Goal: Information Seeking & Learning: Understand process/instructions

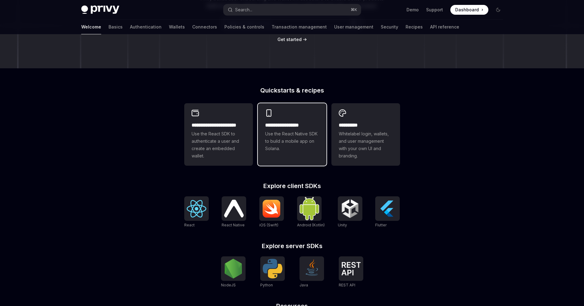
scroll to position [131, 0]
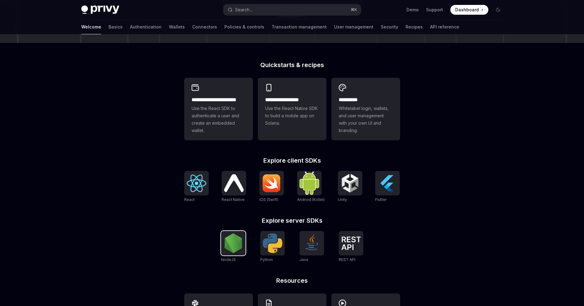
click at [238, 243] on img at bounding box center [233, 243] width 20 height 20
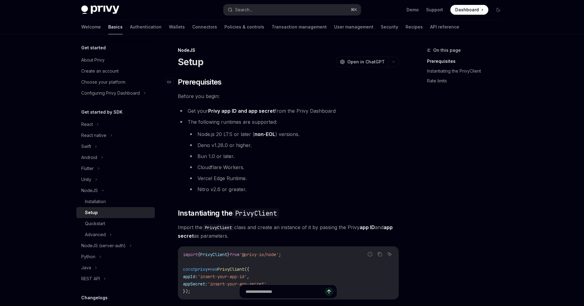
click at [297, 81] on h2 "​ Prerequisites" at bounding box center [288, 82] width 221 height 10
click at [98, 204] on div "Installation" at bounding box center [95, 201] width 21 height 7
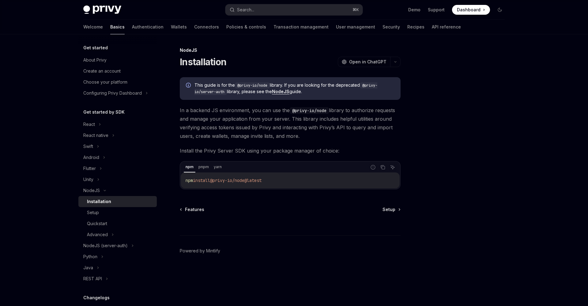
click at [189, 49] on div "NodeJS" at bounding box center [290, 50] width 221 height 6
click at [196, 68] on div "NodeJS Installation OpenAI Open in ChatGPT OpenAI Open in ChatGPT This guide is…" at bounding box center [233, 176] width 338 height 259
click at [199, 63] on h1 "Installation" at bounding box center [203, 61] width 47 height 11
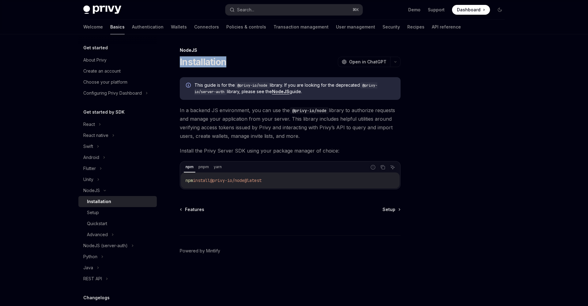
click at [199, 63] on h1 "Installation" at bounding box center [203, 61] width 47 height 11
click at [334, 70] on div "NodeJS Installation OpenAI Open in ChatGPT OpenAI Open in ChatGPT This guide is…" at bounding box center [233, 176] width 338 height 259
click at [112, 225] on div "Quickstart" at bounding box center [120, 223] width 66 height 7
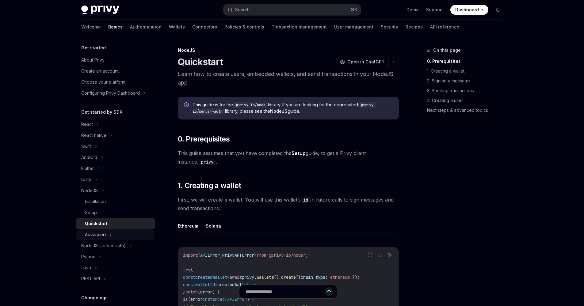
click at [103, 233] on div "Advanced" at bounding box center [95, 234] width 21 height 7
type textarea "*"
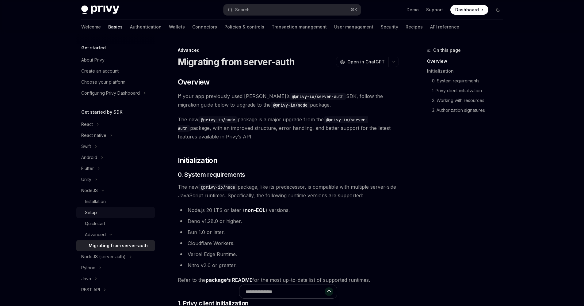
click at [101, 213] on div "Setup" at bounding box center [118, 212] width 66 height 7
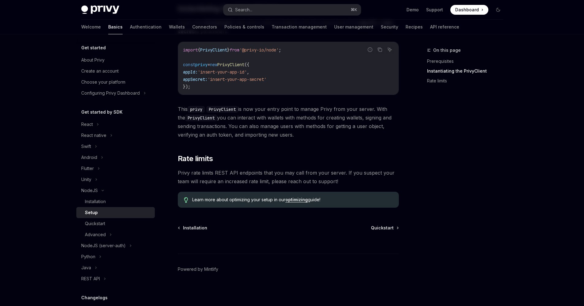
scroll to position [194, 0]
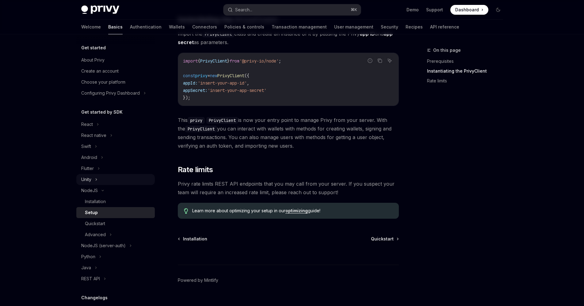
click at [114, 179] on div "Unity" at bounding box center [115, 179] width 78 height 11
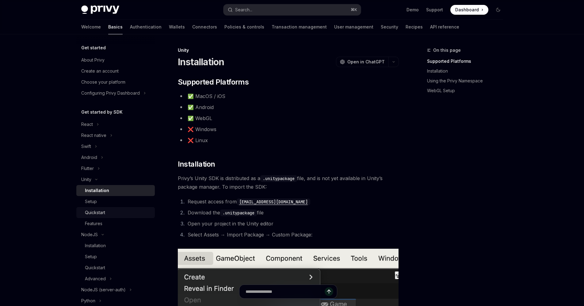
click at [107, 213] on div "Quickstart" at bounding box center [118, 212] width 66 height 7
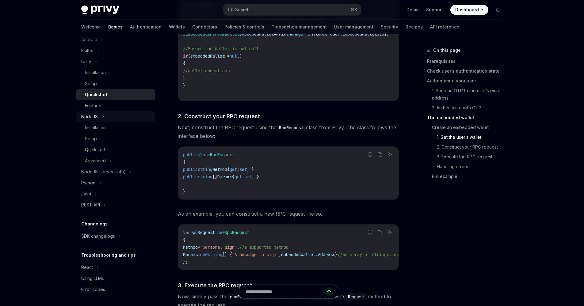
scroll to position [118, 0]
click at [114, 108] on div "Features" at bounding box center [118, 105] width 66 height 7
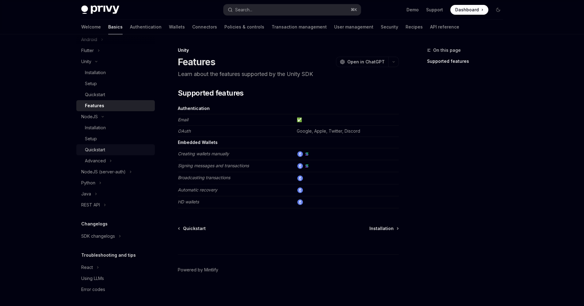
click at [108, 151] on div "Quickstart" at bounding box center [118, 149] width 66 height 7
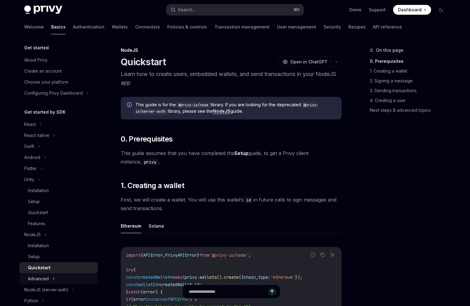
click at [60, 280] on div "Advanced" at bounding box center [58, 278] width 78 height 11
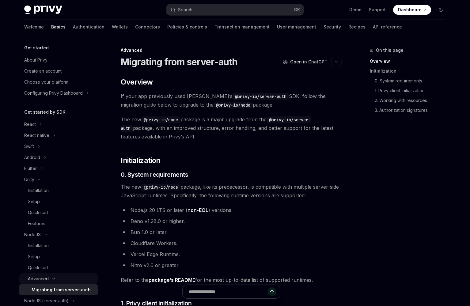
click at [60, 280] on div "Advanced" at bounding box center [58, 278] width 78 height 11
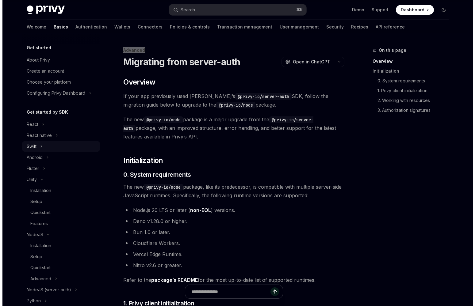
scroll to position [119, 0]
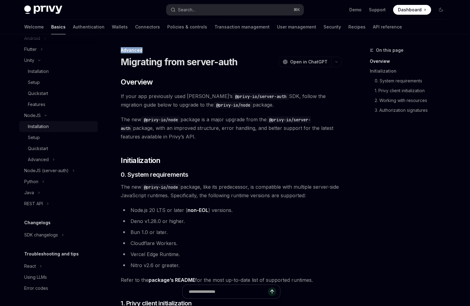
click at [55, 127] on div "Installation" at bounding box center [61, 126] width 66 height 7
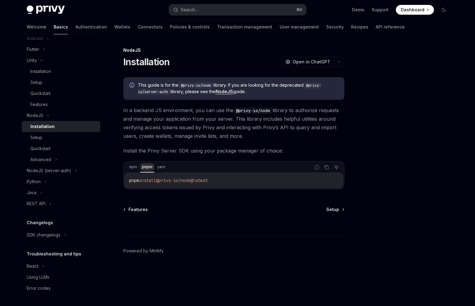
drag, startPoint x: 149, startPoint y: 167, endPoint x: 140, endPoint y: 167, distance: 8.3
click at [190, 141] on div "This guide is for the @privy-io/node library. If you are looking for the deprec…" at bounding box center [233, 133] width 221 height 112
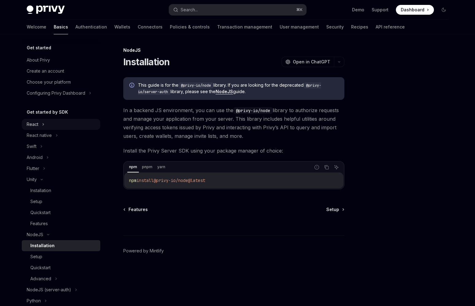
click at [61, 126] on div "React" at bounding box center [61, 124] width 78 height 11
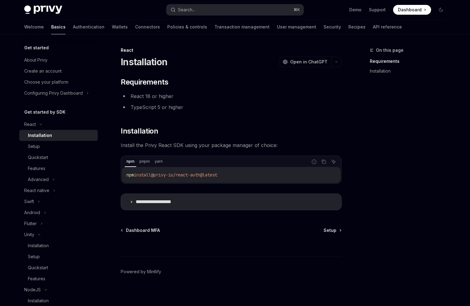
click at [196, 142] on span "Install the Privy React SDK using your package manager of choice:" at bounding box center [231, 145] width 221 height 9
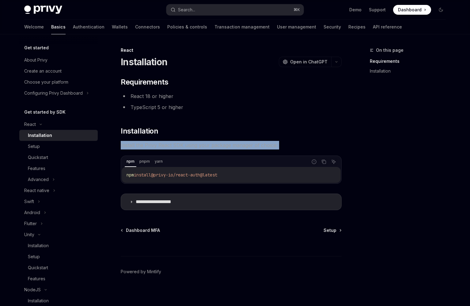
click at [196, 142] on span "Install the Privy React SDK using your package manager of choice:" at bounding box center [231, 145] width 221 height 9
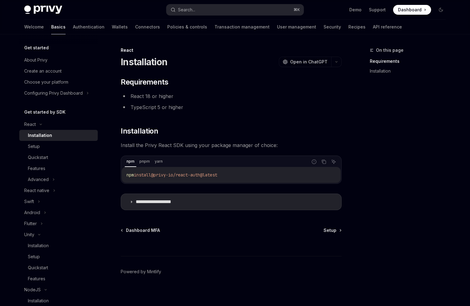
click at [239, 143] on span "Install the Privy React SDK using your package manager of choice:" at bounding box center [231, 145] width 221 height 9
click at [248, 139] on div "**********" at bounding box center [231, 143] width 221 height 133
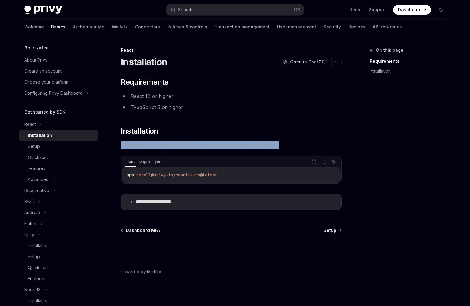
click at [248, 139] on div "**********" at bounding box center [231, 143] width 221 height 133
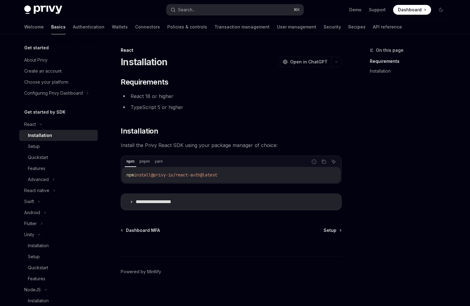
click at [252, 144] on span "Install the Privy React SDK using your package manager of choice:" at bounding box center [231, 145] width 221 height 9
click at [272, 146] on span "Install the Privy React SDK using your package manager of choice:" at bounding box center [231, 145] width 221 height 9
click at [304, 140] on div "**********" at bounding box center [231, 143] width 221 height 133
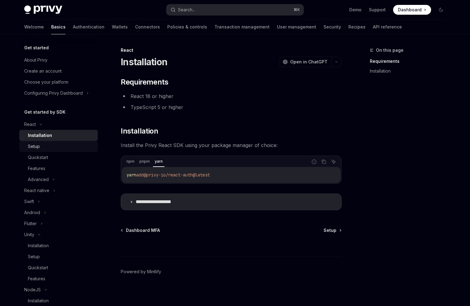
click at [36, 149] on div "Setup" at bounding box center [34, 146] width 12 height 7
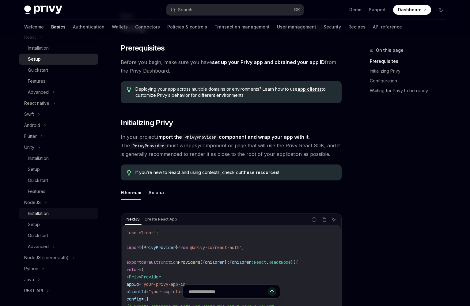
scroll to position [94, 0]
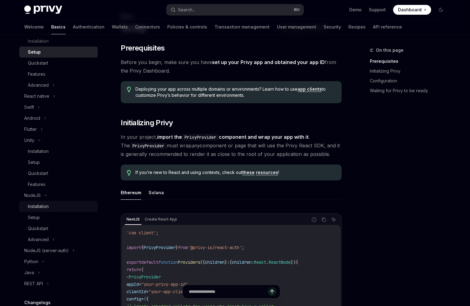
click at [50, 208] on div "Installation" at bounding box center [61, 206] width 66 height 7
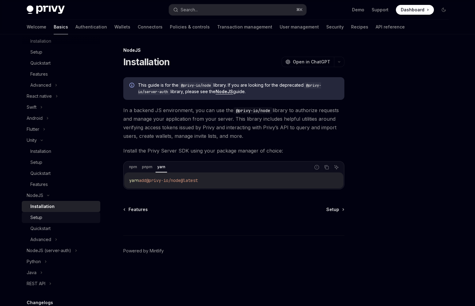
click at [55, 217] on div "Setup" at bounding box center [63, 217] width 66 height 7
type textarea "*"
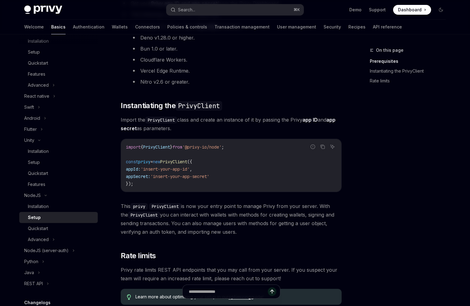
scroll to position [100, 0]
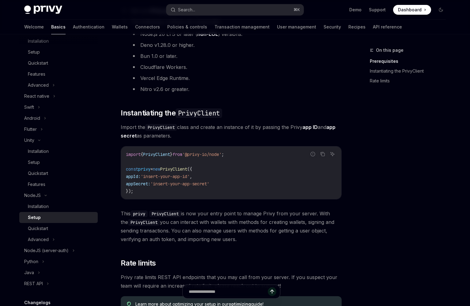
click at [424, 199] on div "On this page Prerequisites Instantiating the PrivyClient Rate limits" at bounding box center [404, 176] width 93 height 259
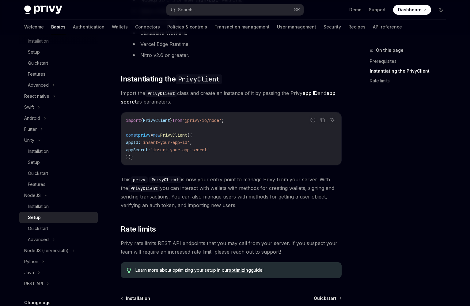
scroll to position [165, 0]
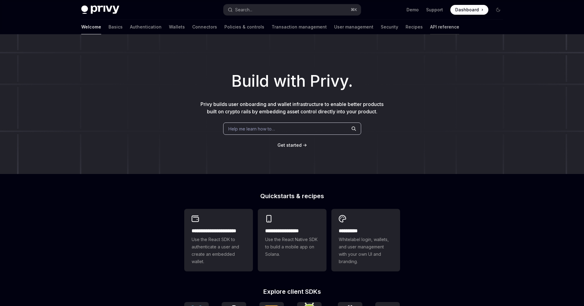
click at [430, 29] on link "API reference" at bounding box center [444, 27] width 29 height 15
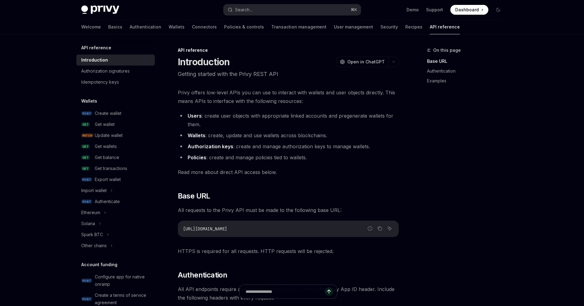
click at [109, 14] on div "Privy Docs home page Search... ⌘ K Demo Support Dashboard Dashboard Search..." at bounding box center [292, 10] width 422 height 20
click at [109, 11] on img at bounding box center [100, 10] width 38 height 9
type textarea "*"
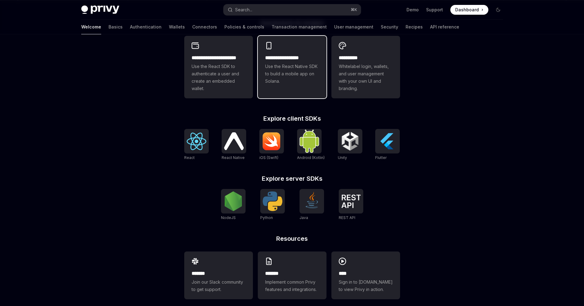
scroll to position [181, 0]
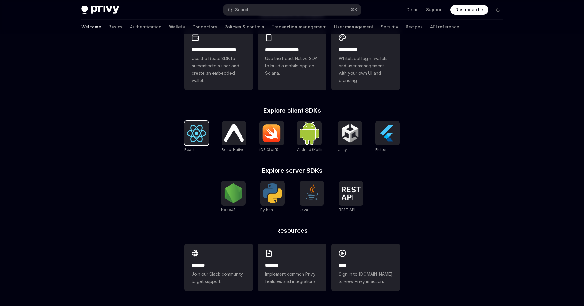
click at [198, 139] on img at bounding box center [197, 133] width 20 height 17
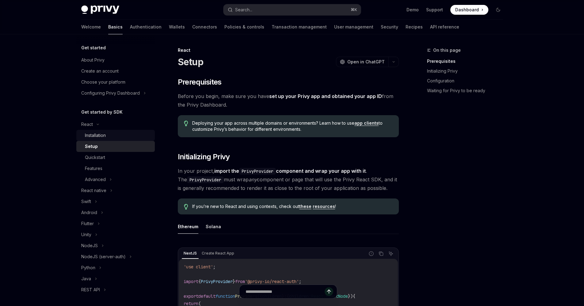
click at [113, 134] on div "Installation" at bounding box center [118, 135] width 66 height 7
type textarea "*"
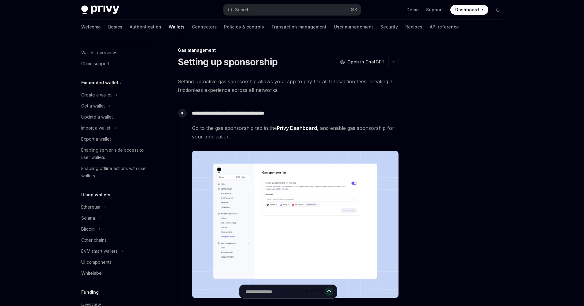
scroll to position [220, 0]
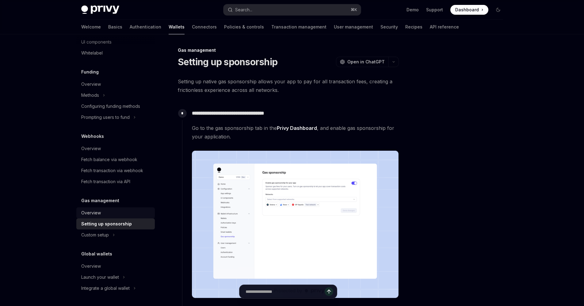
click at [101, 216] on div "Overview" at bounding box center [116, 212] width 70 height 7
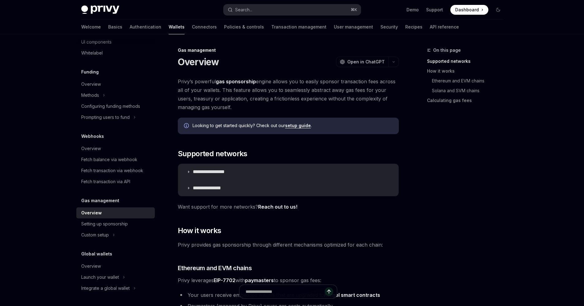
click at [279, 50] on div "Gas management" at bounding box center [288, 50] width 221 height 6
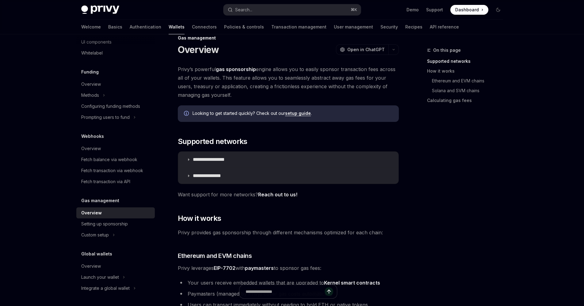
scroll to position [13, 0]
click at [122, 221] on div "Setting up sponsorship" at bounding box center [104, 223] width 47 height 7
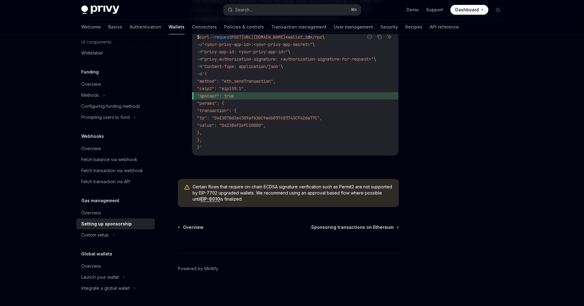
scroll to position [452, 0]
click at [103, 232] on div "Custom setup" at bounding box center [95, 234] width 28 height 7
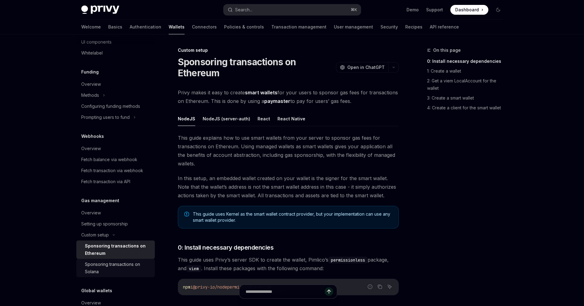
click at [113, 264] on div "Sponsoring transactions on Solana" at bounding box center [118, 268] width 66 height 15
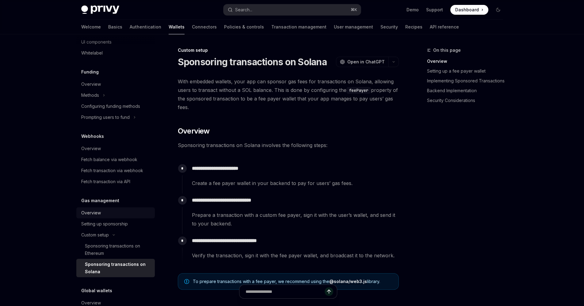
click at [100, 215] on div "Overview" at bounding box center [116, 212] width 70 height 7
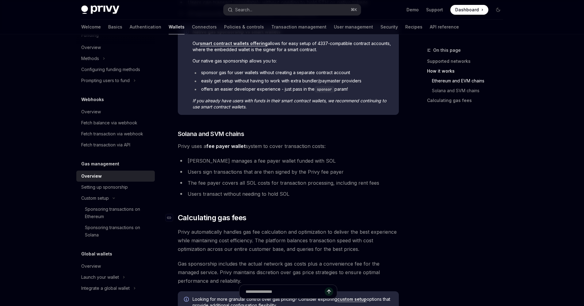
scroll to position [263, 0]
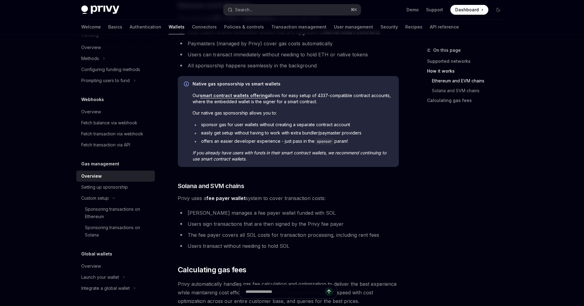
click at [243, 141] on li "offers an easier developer experience - just pass in the sponsor param!" at bounding box center [292, 141] width 200 height 6
click at [239, 132] on li "easily get setup without having to work with extra bundler/paymaster providers" at bounding box center [292, 133] width 200 height 6
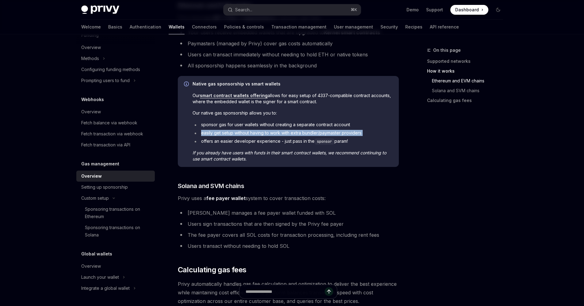
click at [239, 132] on li "easily get setup without having to work with extra bundler/paymaster providers" at bounding box center [292, 133] width 200 height 6
click at [241, 125] on li "sponsor gas for user wallets without creating a separate contract account" at bounding box center [292, 125] width 200 height 6
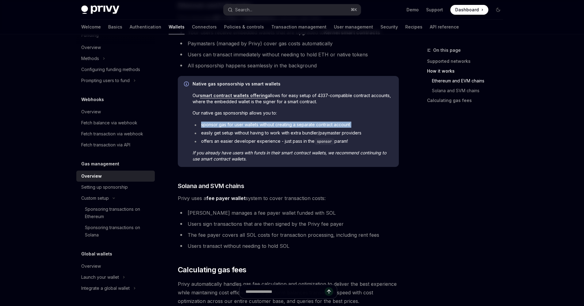
click at [241, 125] on li "sponsor gas for user wallets without creating a separate contract account" at bounding box center [292, 125] width 200 height 6
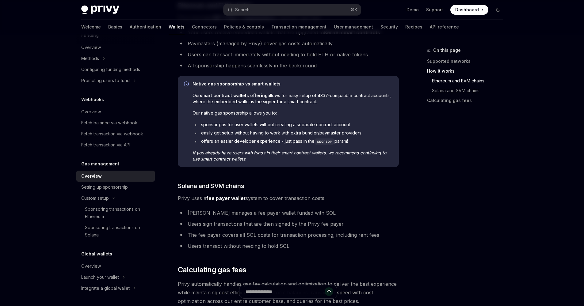
click at [245, 136] on li "easily get setup without having to work with extra bundler/paymaster providers" at bounding box center [292, 133] width 200 height 6
click at [244, 139] on li "offers an easier developer experience - just pass in the sponsor param!" at bounding box center [292, 141] width 200 height 6
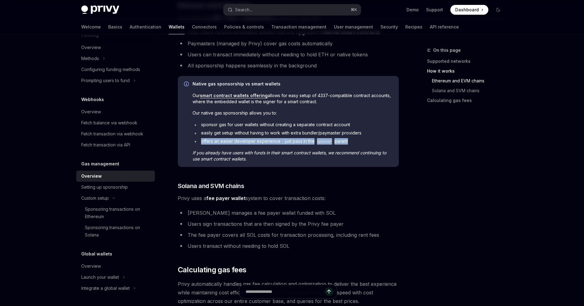
click at [244, 139] on li "offers an easier developer experience - just pass in the sponsor param!" at bounding box center [292, 141] width 200 height 6
click at [242, 132] on li "easily get setup without having to work with extra bundler/paymaster providers" at bounding box center [292, 133] width 200 height 6
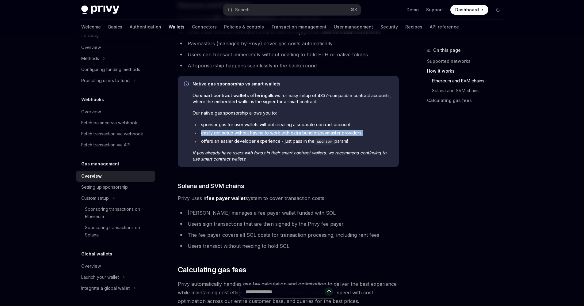
click at [242, 132] on li "easily get setup without having to work with extra bundler/paymaster providers" at bounding box center [292, 133] width 200 height 6
click at [239, 125] on li "sponsor gas for user wallets without creating a separate contract account" at bounding box center [292, 125] width 200 height 6
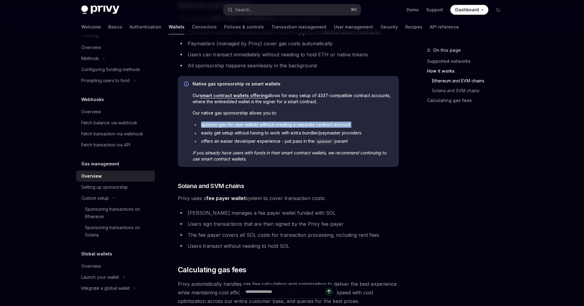
click at [239, 125] on li "sponsor gas for user wallets without creating a separate contract account" at bounding box center [292, 125] width 200 height 6
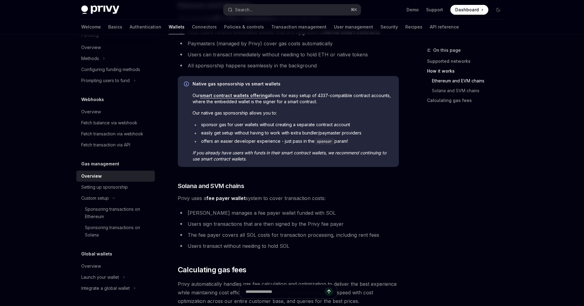
click at [240, 126] on li "sponsor gas for user wallets without creating a separate contract account" at bounding box center [292, 125] width 200 height 6
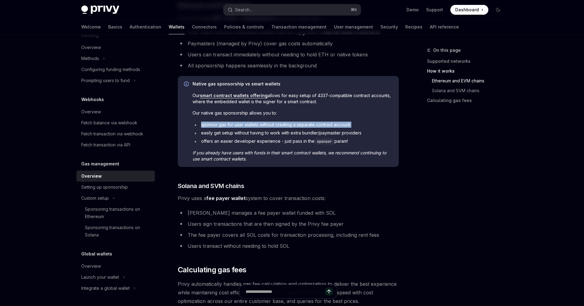
click at [240, 126] on li "sponsor gas for user wallets without creating a separate contract account" at bounding box center [292, 125] width 200 height 6
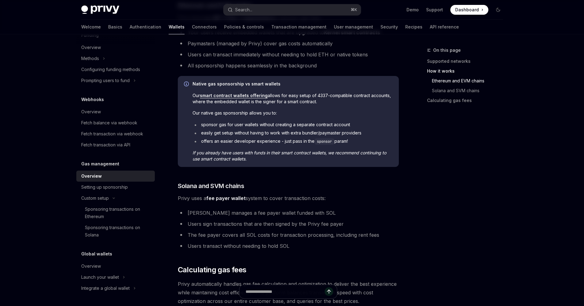
click at [240, 130] on li "easily get setup without having to work with extra bundler/paymaster providers" at bounding box center [292, 133] width 200 height 6
click at [241, 130] on li "easily get setup without having to work with extra bundler/paymaster providers" at bounding box center [292, 133] width 200 height 6
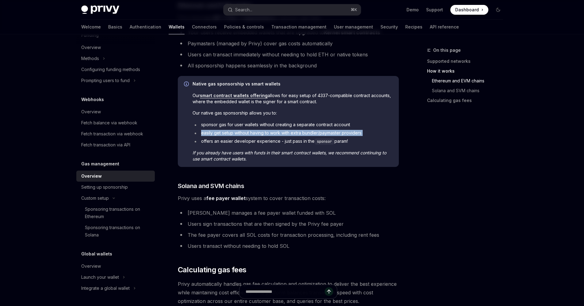
click at [233, 137] on ul "sponsor gas for user wallets without creating a separate contract account easil…" at bounding box center [292, 133] width 200 height 23
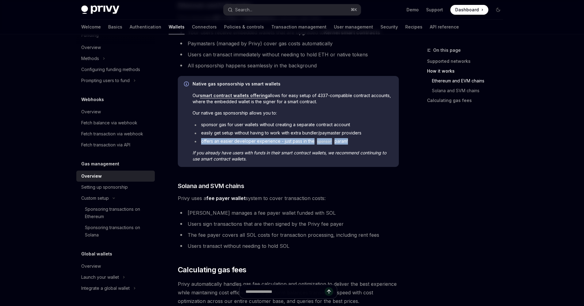
drag, startPoint x: 233, startPoint y: 137, endPoint x: 236, endPoint y: 139, distance: 3.5
click at [233, 137] on ul "sponsor gas for user wallets without creating a separate contract account easil…" at bounding box center [292, 133] width 200 height 23
click at [504, 135] on div "On this page Supported networks How it works Ethereum and EVM chains Solana and…" at bounding box center [461, 176] width 93 height 259
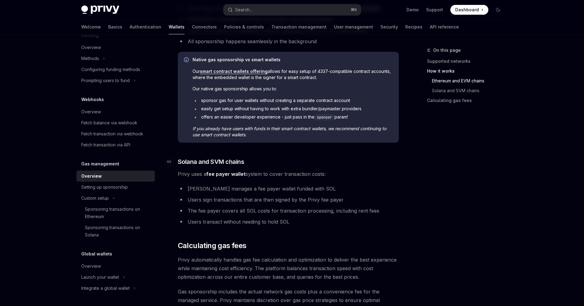
scroll to position [384, 0]
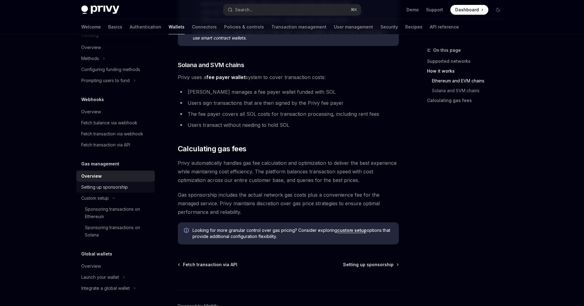
click at [119, 190] on div "Setting up sponsorship" at bounding box center [104, 187] width 47 height 7
type textarea "*"
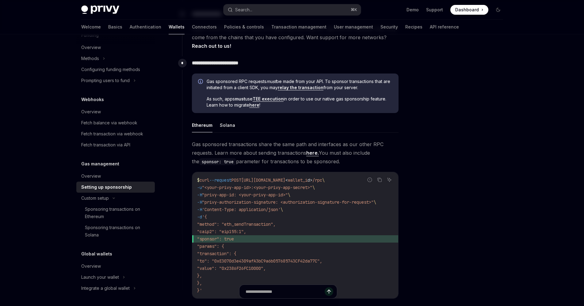
scroll to position [253, 0]
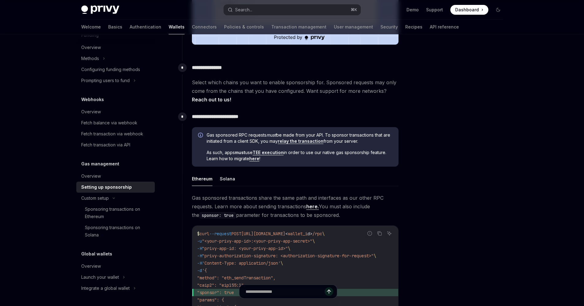
click at [227, 138] on span "Gas sponsored RPC requests must be made from your API. To sponsor transactions …" at bounding box center [299, 138] width 186 height 12
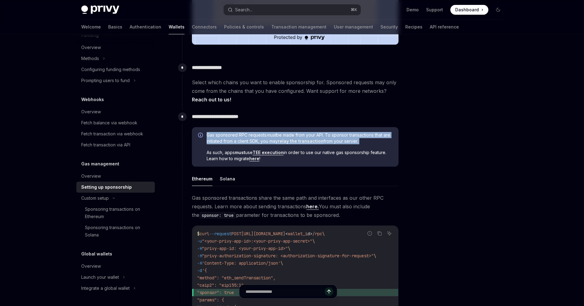
click at [227, 138] on span "Gas sponsored RPC requests must be made from your API. To sponsor transactions …" at bounding box center [299, 138] width 186 height 12
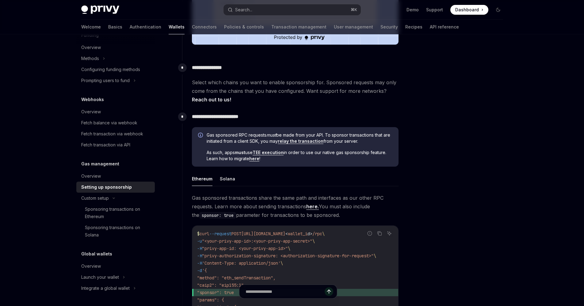
click at [227, 138] on span "Gas sponsored RPC requests must be made from your API. To sponsor transactions …" at bounding box center [299, 138] width 186 height 12
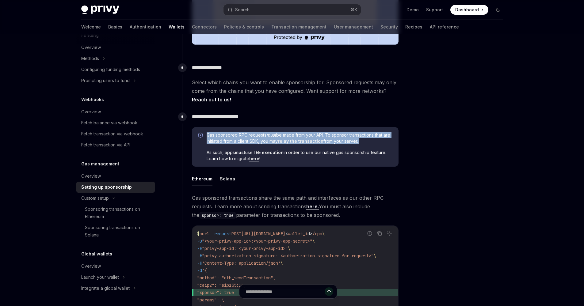
click at [227, 138] on span "Gas sponsored RPC requests must be made from your API. To sponsor transactions …" at bounding box center [299, 138] width 186 height 12
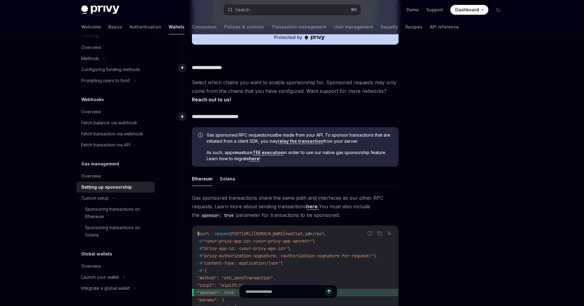
click at [226, 139] on span "Gas sponsored RPC requests must be made from your API. To sponsor transactions …" at bounding box center [299, 138] width 186 height 12
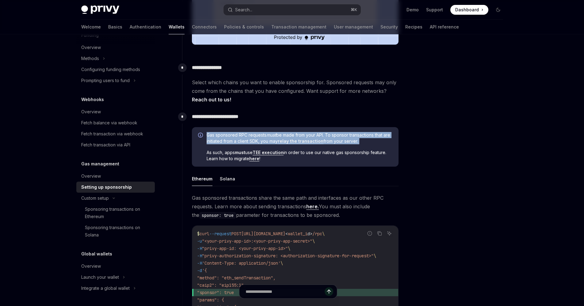
click at [226, 139] on span "Gas sponsored RPC requests must be made from your API. To sponsor transactions …" at bounding box center [299, 138] width 186 height 12
click at [232, 144] on div "Gas sponsored RPC requests must be made from your API. To sponsor transactions …" at bounding box center [299, 147] width 186 height 30
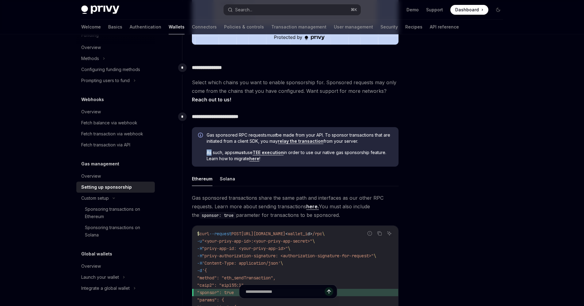
click at [232, 144] on div "Gas sponsored RPC requests must be made from your API. To sponsor transactions …" at bounding box center [299, 147] width 186 height 30
click at [232, 150] on span "As such, apps must use TEE execution in order to use our native gas sponsorship…" at bounding box center [299, 156] width 186 height 12
click at [231, 150] on span "As such, apps must use TEE execution in order to use our native gas sponsorship…" at bounding box center [299, 156] width 186 height 12
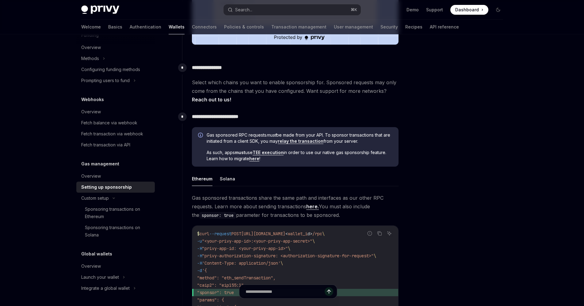
click at [234, 135] on span "Gas sponsored RPC requests must be made from your API. To sponsor transactions …" at bounding box center [299, 138] width 186 height 12
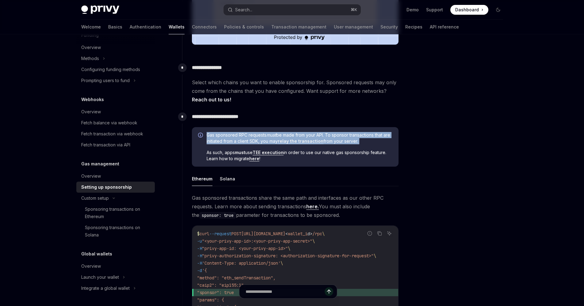
click at [234, 135] on span "Gas sponsored RPC requests must be made from your API. To sponsor transactions …" at bounding box center [299, 138] width 186 height 12
click at [233, 136] on span "Gas sponsored RPC requests must be made from your API. To sponsor transactions …" at bounding box center [299, 138] width 186 height 12
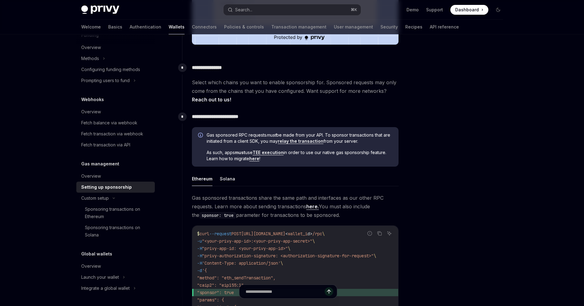
click at [227, 151] on span "As such, apps must use TEE execution in order to use our native gas sponsorship…" at bounding box center [299, 156] width 186 height 12
click at [227, 150] on span "As such, apps must use TEE execution in order to use our native gas sponsorship…" at bounding box center [299, 156] width 186 height 12
click at [228, 150] on span "As such, apps must use TEE execution in order to use our native gas sponsorship…" at bounding box center [299, 156] width 186 height 12
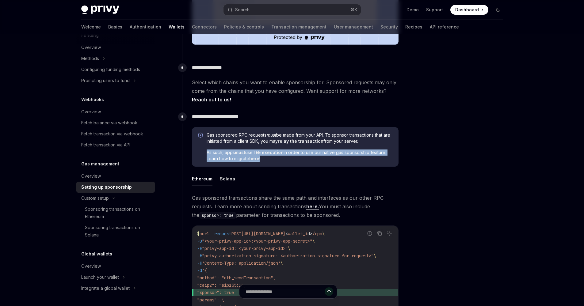
click at [228, 150] on span "As such, apps must use TEE execution in order to use our native gas sponsorship…" at bounding box center [299, 156] width 186 height 12
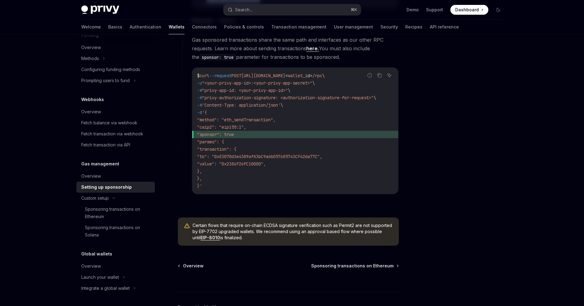
scroll to position [452, 0]
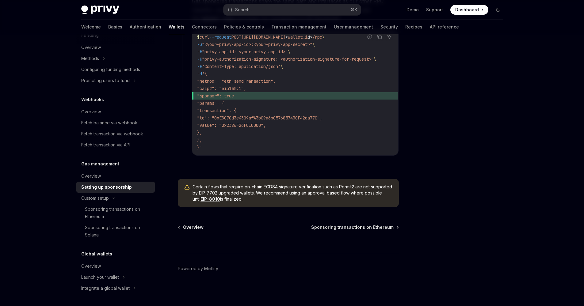
click at [446, 100] on div at bounding box center [461, 176] width 93 height 259
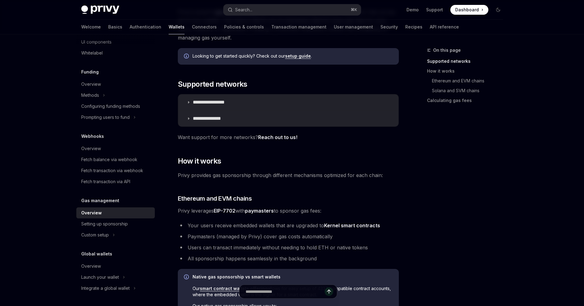
scroll to position [106, 0]
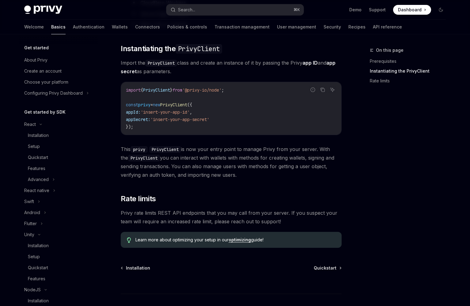
scroll to position [94, 0]
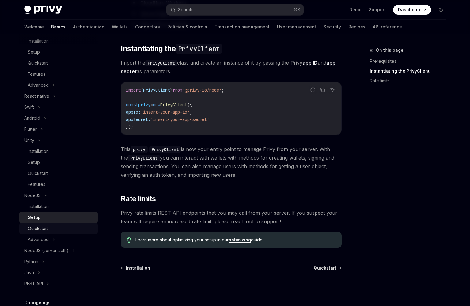
click at [63, 225] on div "Quickstart" at bounding box center [61, 228] width 66 height 7
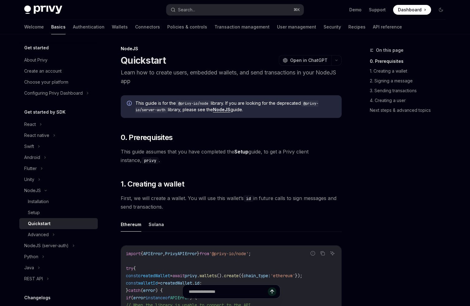
scroll to position [2, 0]
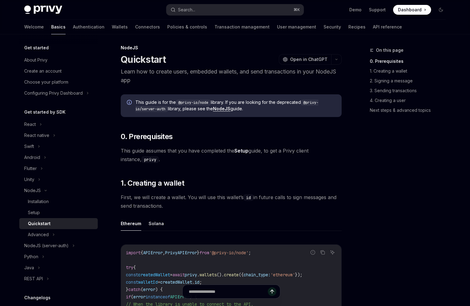
click at [166, 83] on p "Learn how to create users, embedded wallets, and send transactions in your Node…" at bounding box center [231, 75] width 221 height 17
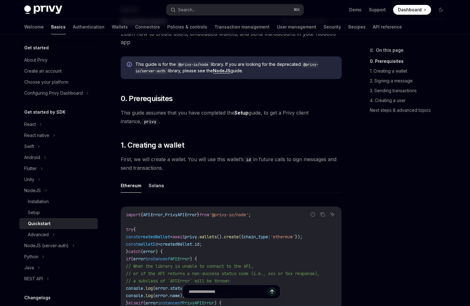
scroll to position [128, 0]
